Goal: Register for event/course

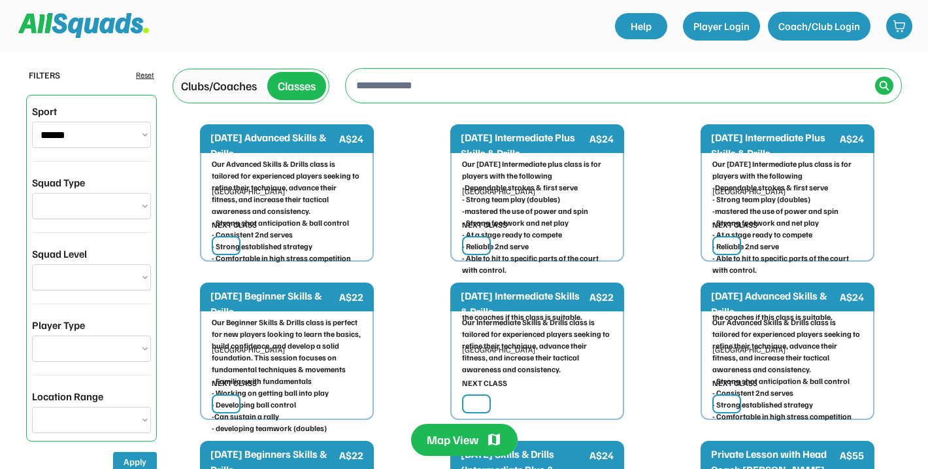
select select "**********"
type input "**********"
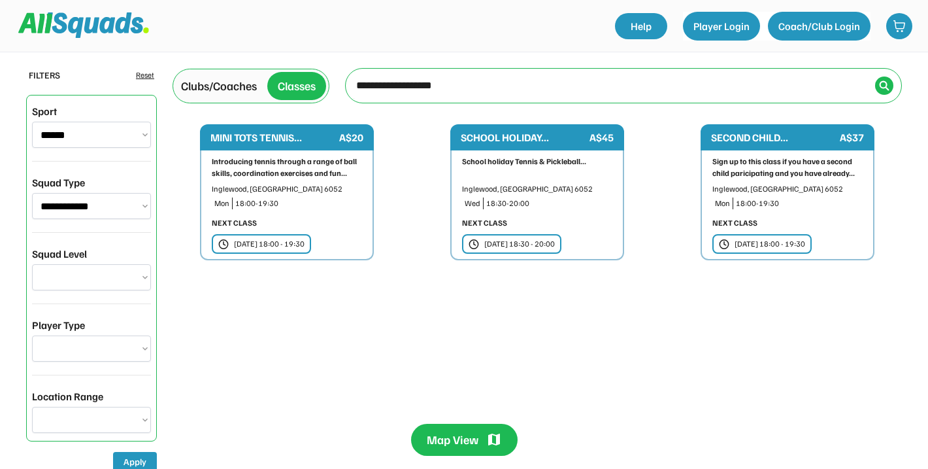
select select "******"
click at [639, 164] on div "SCHOOL HOLIDAY... A$45 School holiday Tennis & Pickleball... Inglewood, [GEOGRA…" at bounding box center [537, 192] width 229 height 136
click at [522, 148] on div "SCHOOL HOLIDAY... A$45" at bounding box center [537, 137] width 174 height 26
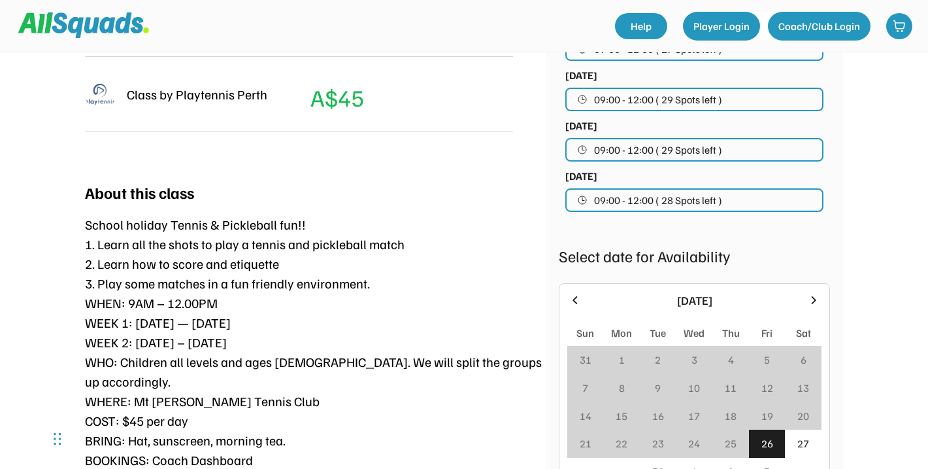
scroll to position [507, 0]
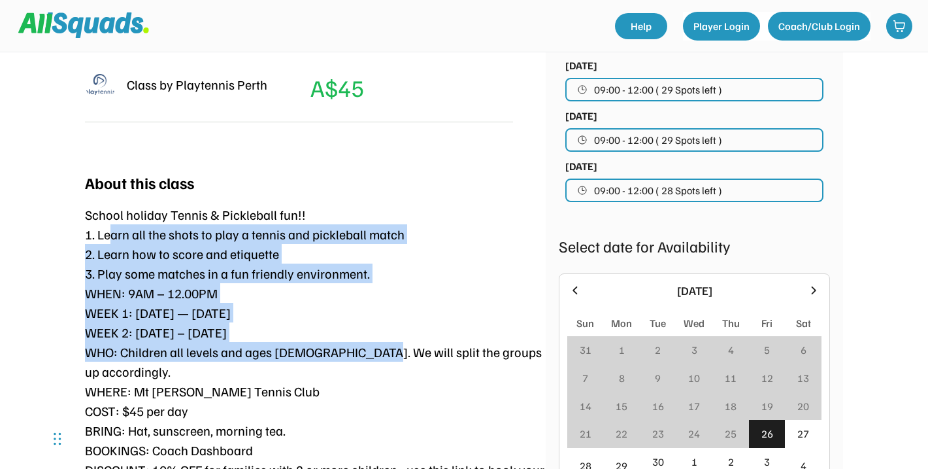
drag, startPoint x: 110, startPoint y: 188, endPoint x: 358, endPoint y: 314, distance: 277.7
click at [358, 314] on div "School holiday Tennis & Pickleball fun!! 1. Learn all the shots to play a tenni…" at bounding box center [315, 352] width 461 height 294
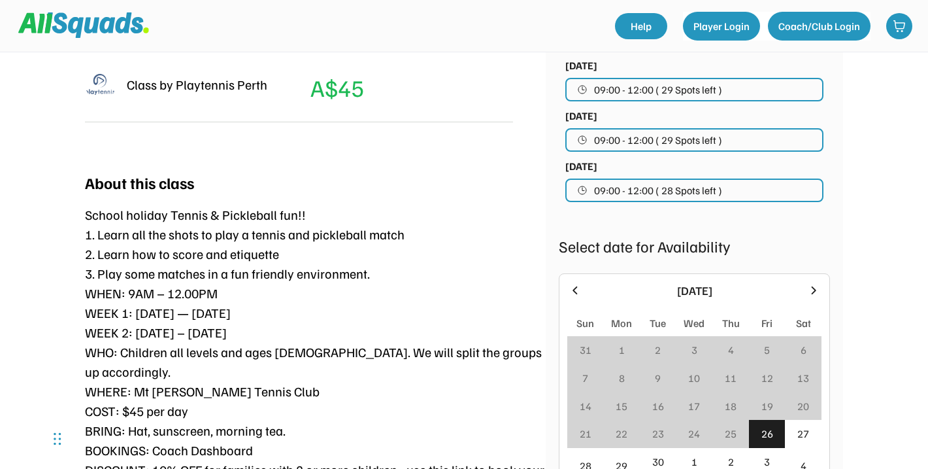
click at [358, 344] on div "School holiday Tennis & Pickleball fun!! 1. Learn all the shots to play a tenni…" at bounding box center [315, 352] width 461 height 294
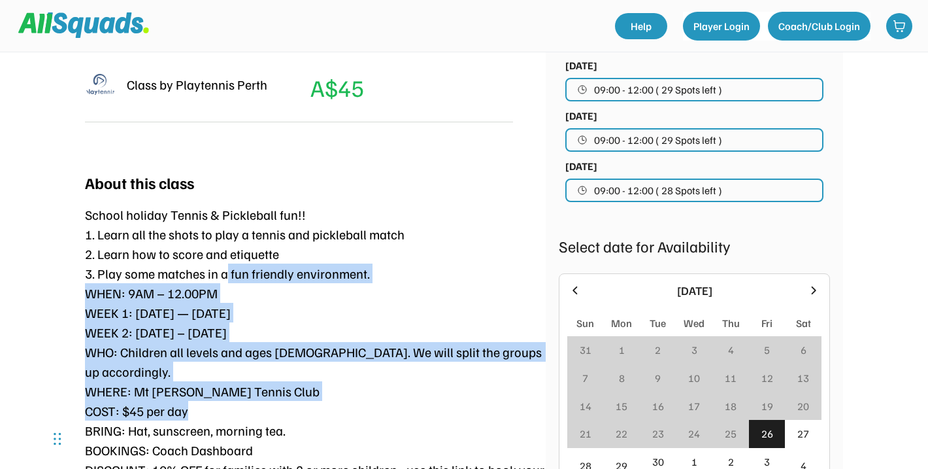
drag, startPoint x: 228, startPoint y: 237, endPoint x: 300, endPoint y: 347, distance: 131.8
click at [300, 347] on div "School holiday Tennis & Pickleball fun!! 1. Learn all the shots to play a tenni…" at bounding box center [315, 352] width 461 height 294
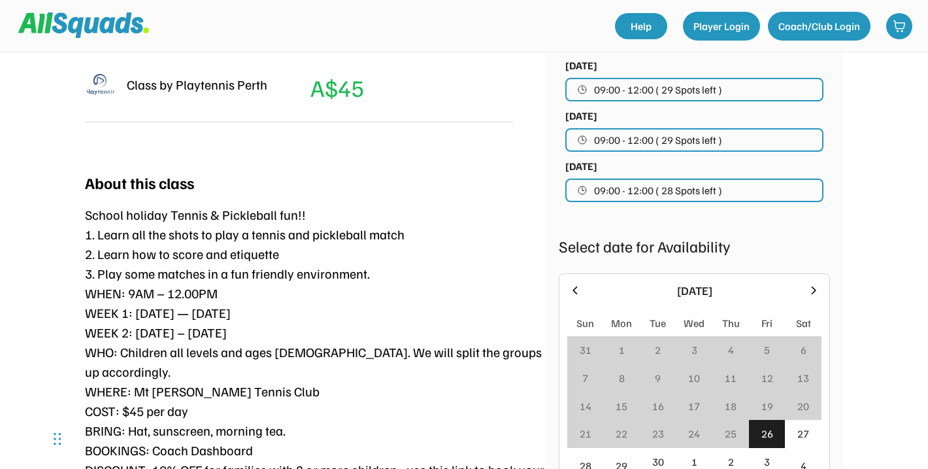
drag, startPoint x: 290, startPoint y: 263, endPoint x: 322, endPoint y: 339, distance: 82.3
click at [322, 337] on div "School holiday Tennis & Pickleball fun!! 1. Learn all the shots to play a tenni…" at bounding box center [315, 352] width 461 height 294
click at [322, 339] on div "School holiday Tennis & Pickleball fun!! 1. Learn all the shots to play a tenni…" at bounding box center [315, 352] width 461 height 294
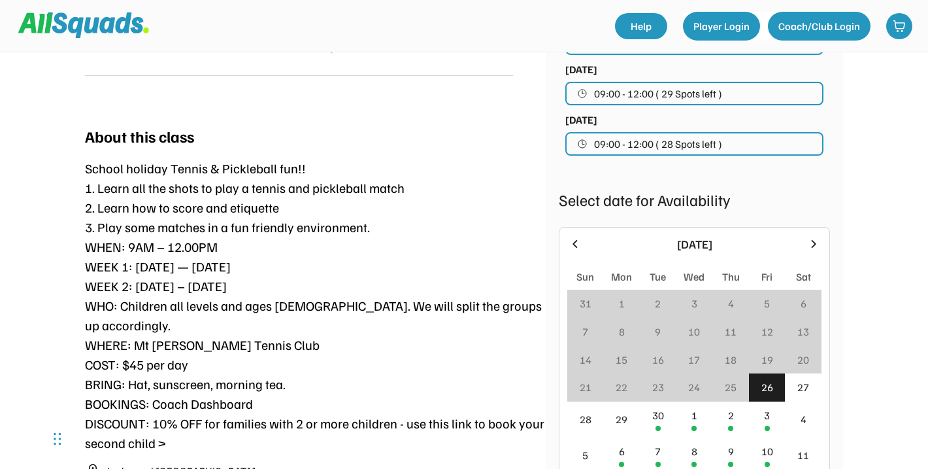
scroll to position [554, 0]
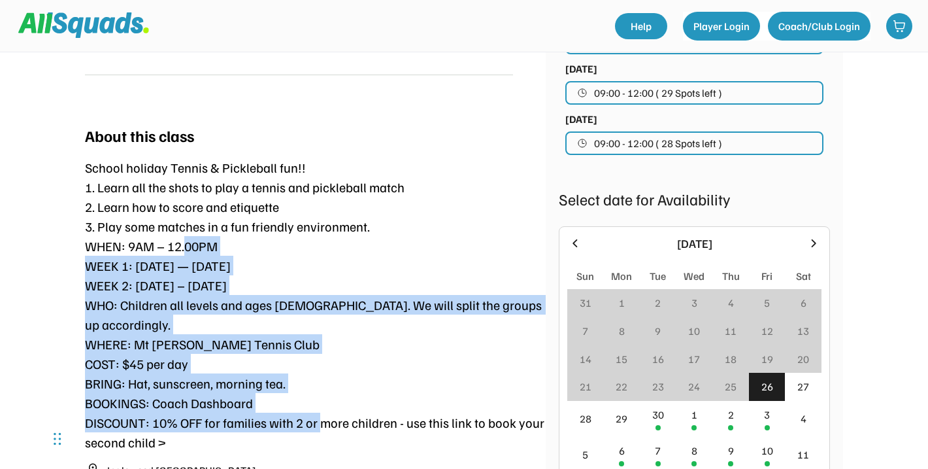
drag, startPoint x: 188, startPoint y: 203, endPoint x: 324, endPoint y: 368, distance: 213.6
click at [324, 368] on div "School holiday Tennis & Pickleball fun!! 1. Learn all the shots to play a tenni…" at bounding box center [315, 305] width 461 height 294
click at [323, 369] on div "School holiday Tennis & Pickleball fun!! 1. Learn all the shots to play a tenni…" at bounding box center [315, 305] width 461 height 294
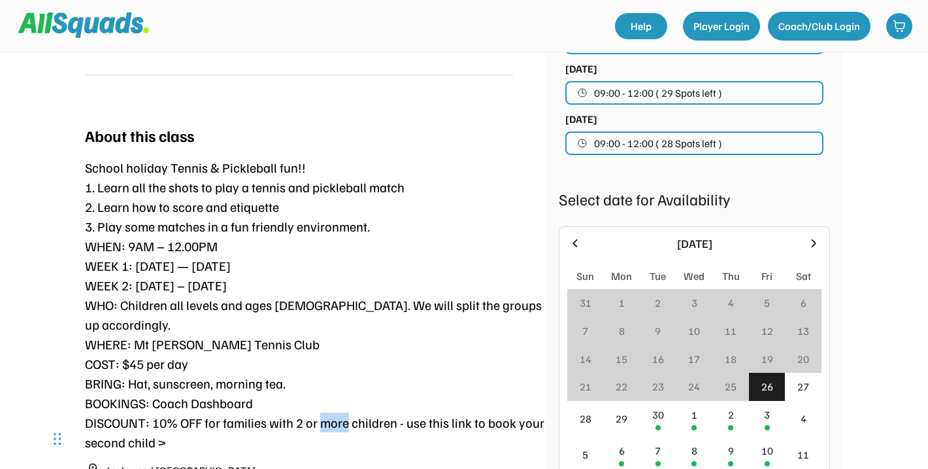
click at [323, 369] on div "School holiday Tennis & Pickleball fun!! 1. Learn all the shots to play a tenni…" at bounding box center [315, 305] width 461 height 294
click at [323, 255] on div "School holiday Tennis & Pickleball fun!! 1. Learn all the shots to play a tenni…" at bounding box center [315, 305] width 461 height 294
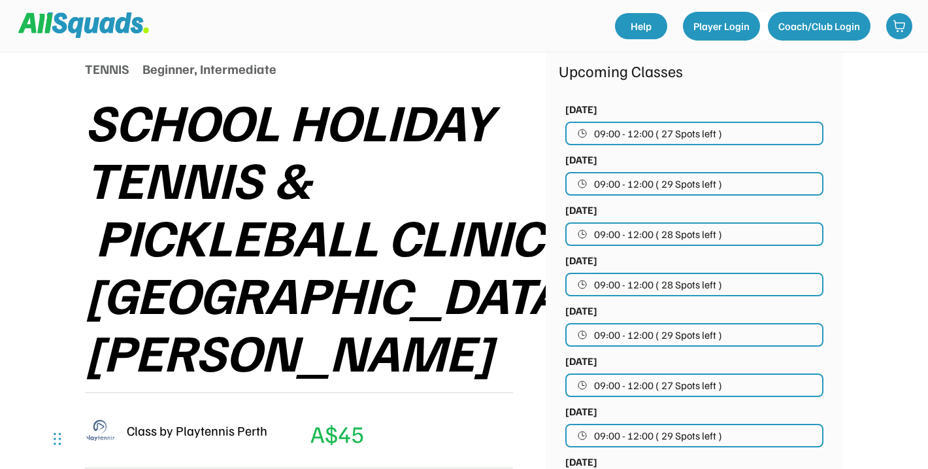
scroll to position [159, 0]
